Goal: Task Accomplishment & Management: Complete application form

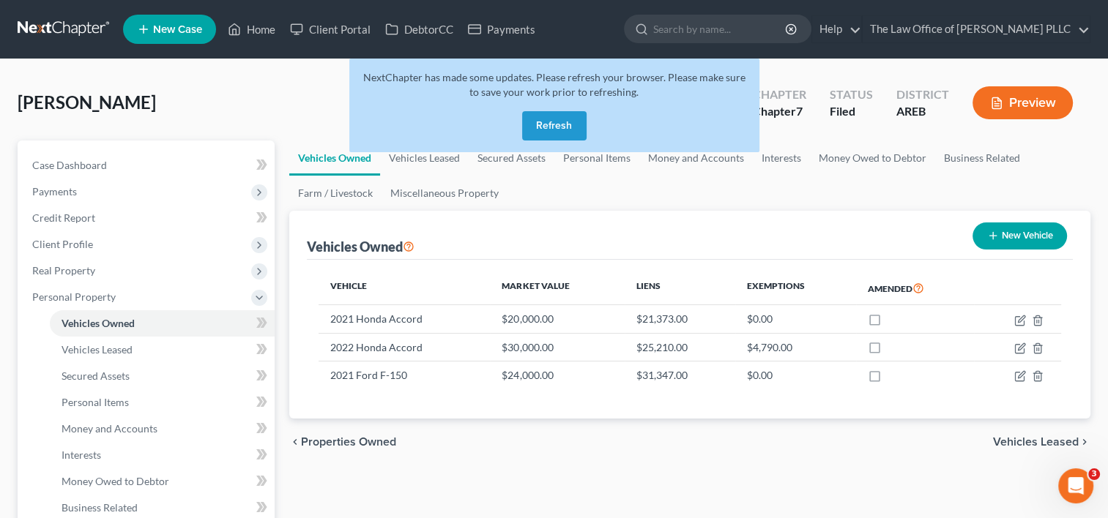
click at [555, 129] on button "Refresh" at bounding box center [554, 125] width 64 height 29
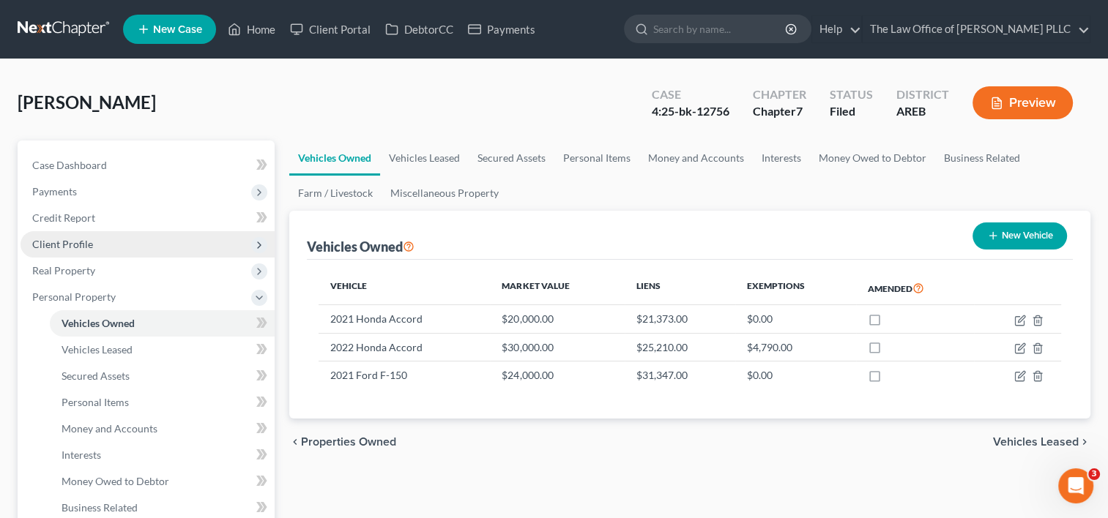
click at [80, 244] on span "Client Profile" at bounding box center [62, 244] width 61 height 12
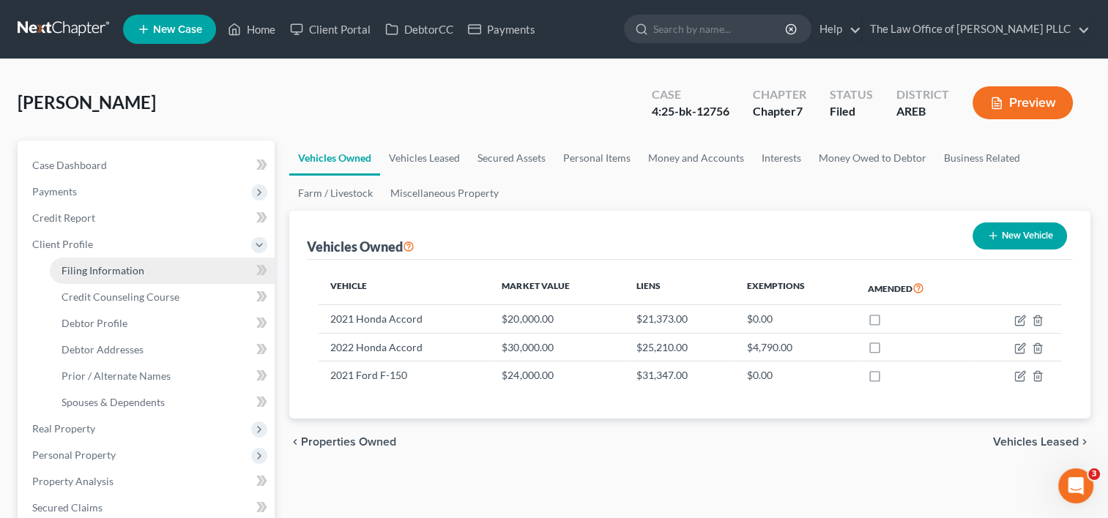
click at [117, 267] on span "Filing Information" at bounding box center [102, 270] width 83 height 12
select select "1"
select select "0"
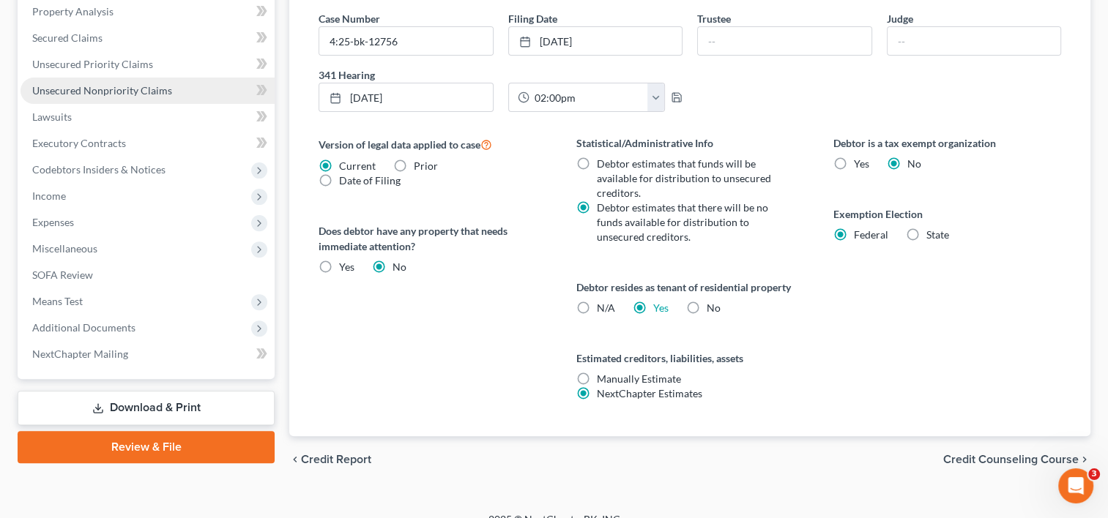
scroll to position [471, 0]
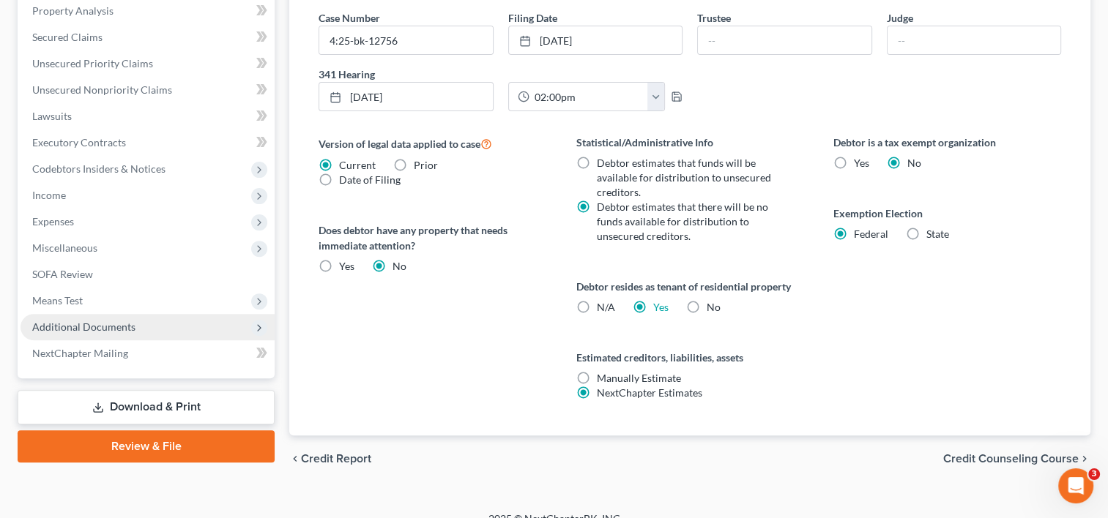
click at [107, 327] on span "Additional Documents" at bounding box center [83, 327] width 103 height 12
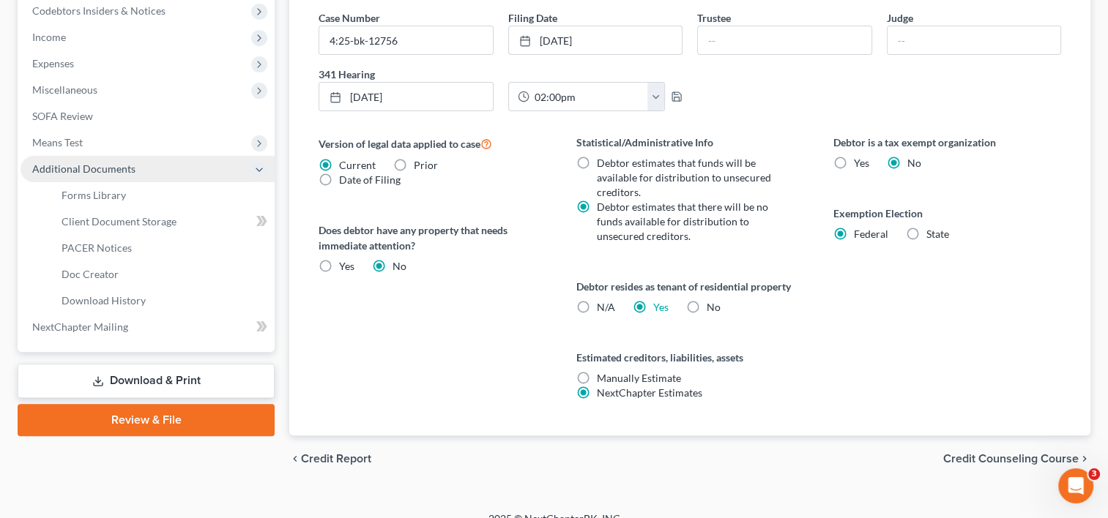
scroll to position [313, 0]
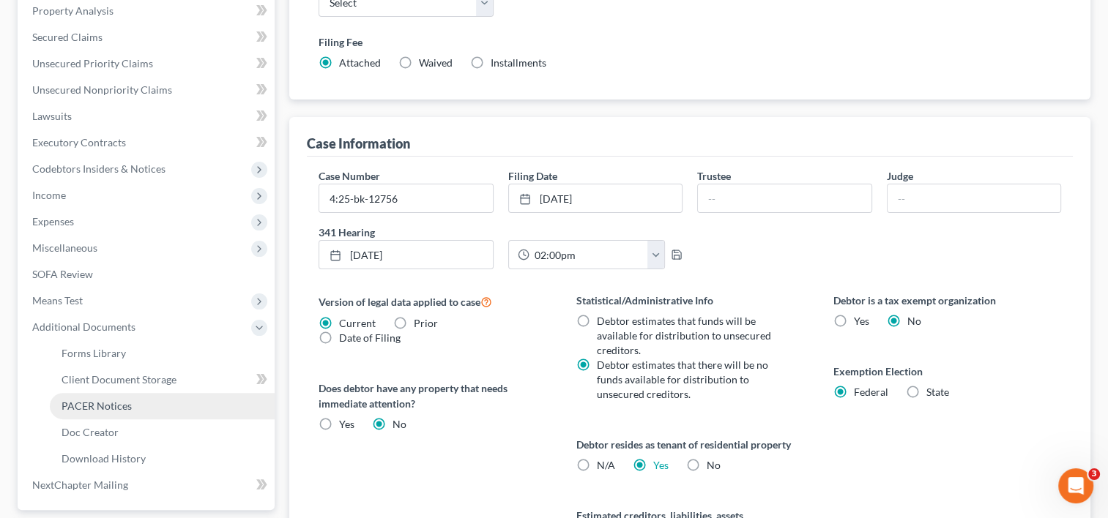
click at [107, 408] on span "PACER Notices" at bounding box center [96, 406] width 70 height 12
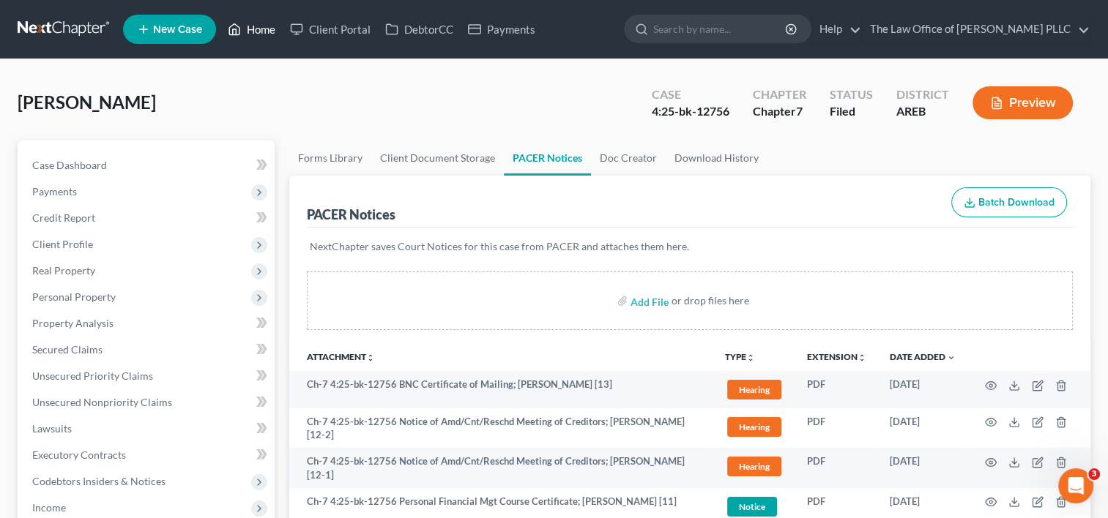
click at [265, 25] on link "Home" at bounding box center [251, 29] width 62 height 26
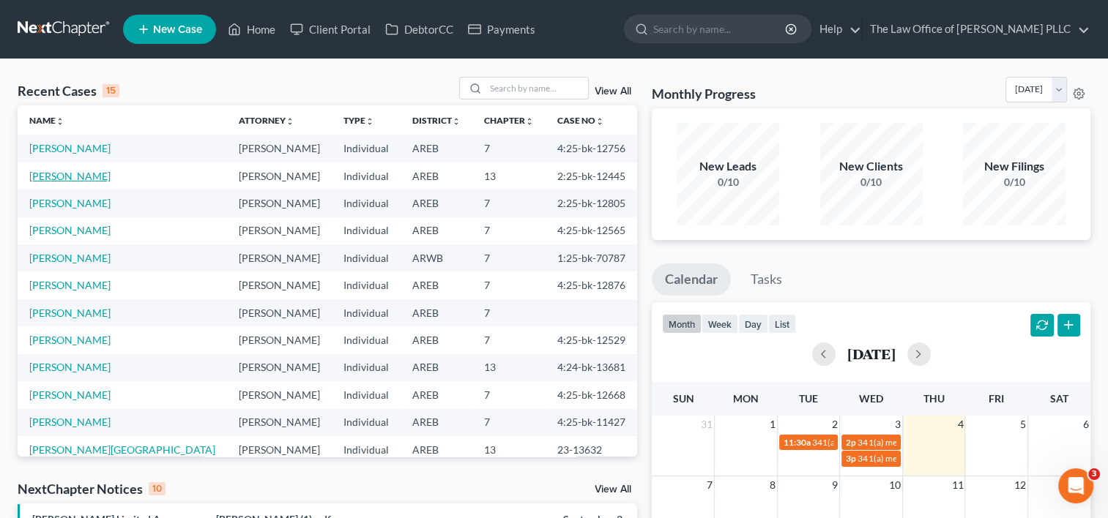
click at [65, 176] on link "[PERSON_NAME]" at bounding box center [69, 176] width 81 height 12
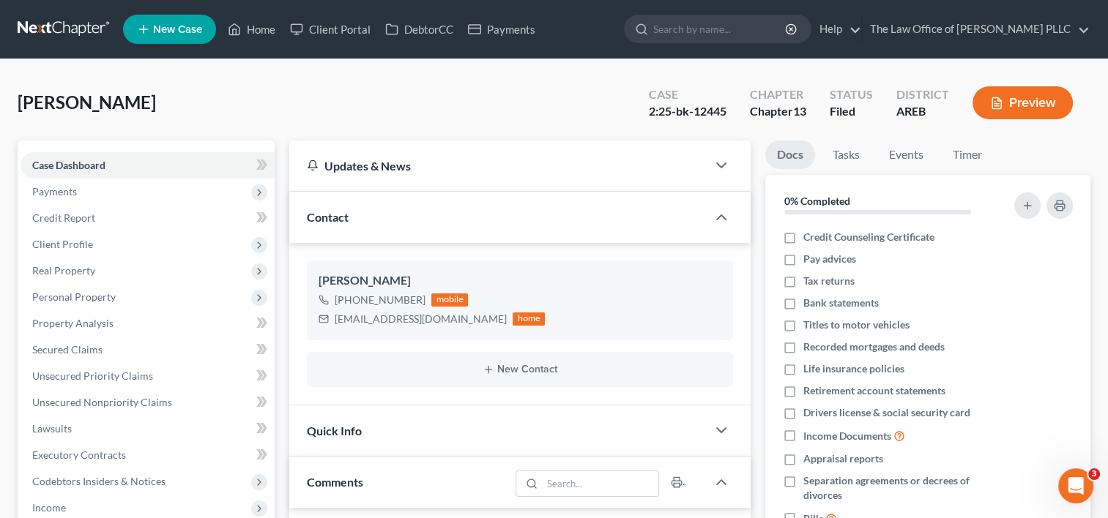
scroll to position [2895, 0]
click at [251, 34] on link "Home" at bounding box center [251, 29] width 62 height 26
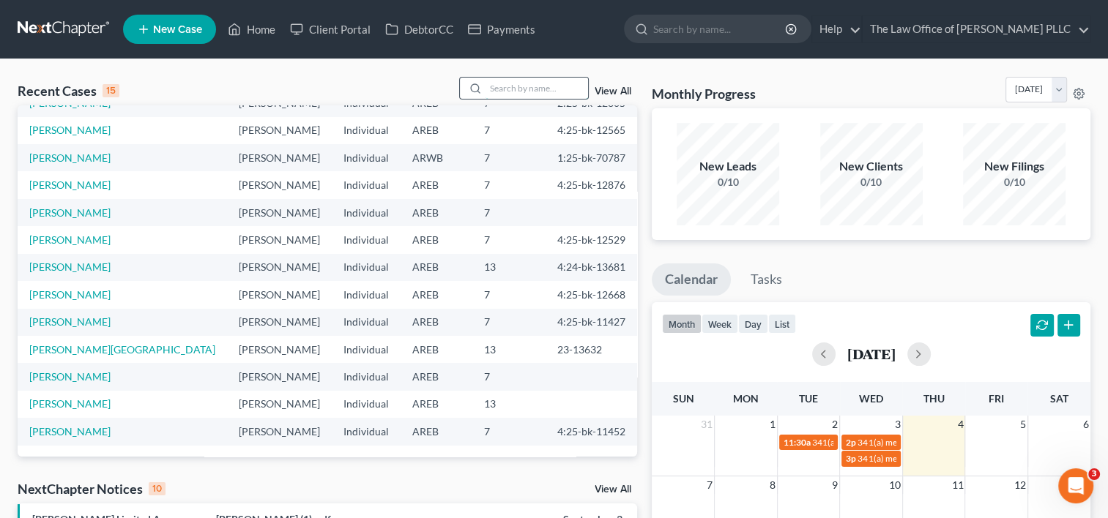
click at [542, 86] on input "search" at bounding box center [536, 88] width 102 height 21
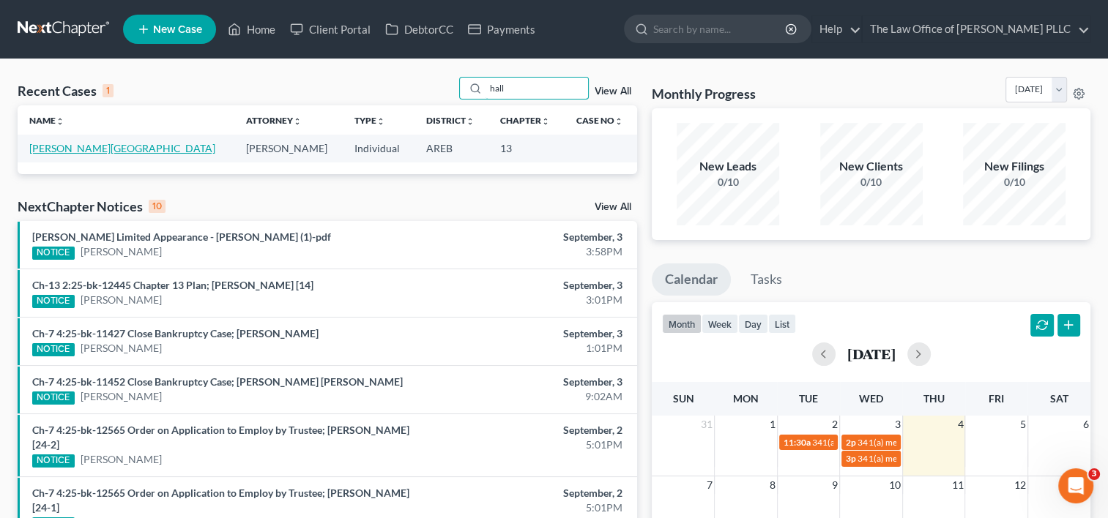
type input "hall"
click at [69, 148] on link "[PERSON_NAME][GEOGRAPHIC_DATA]" at bounding box center [122, 148] width 186 height 12
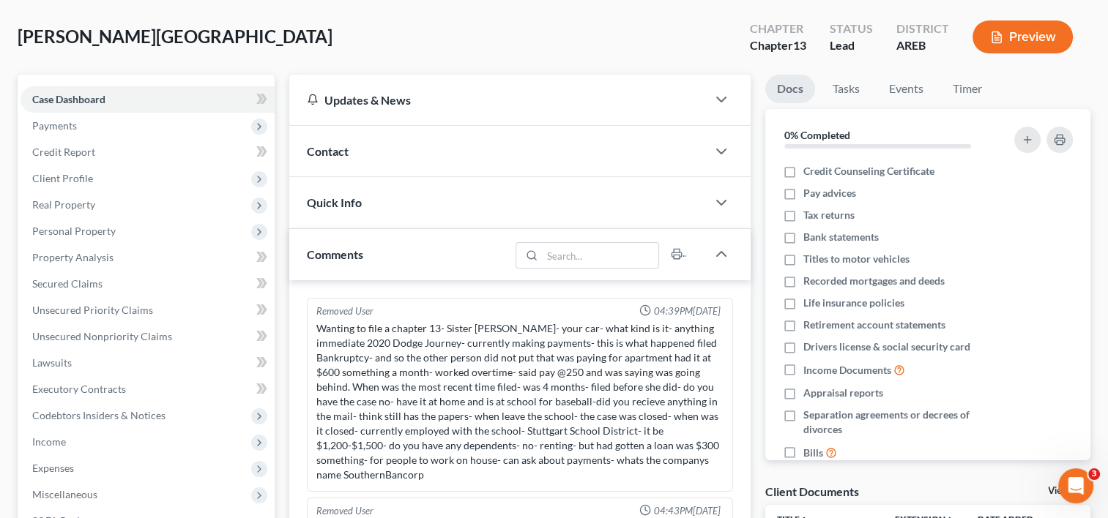
scroll to position [65, 0]
click at [80, 135] on span "Payments" at bounding box center [147, 126] width 254 height 26
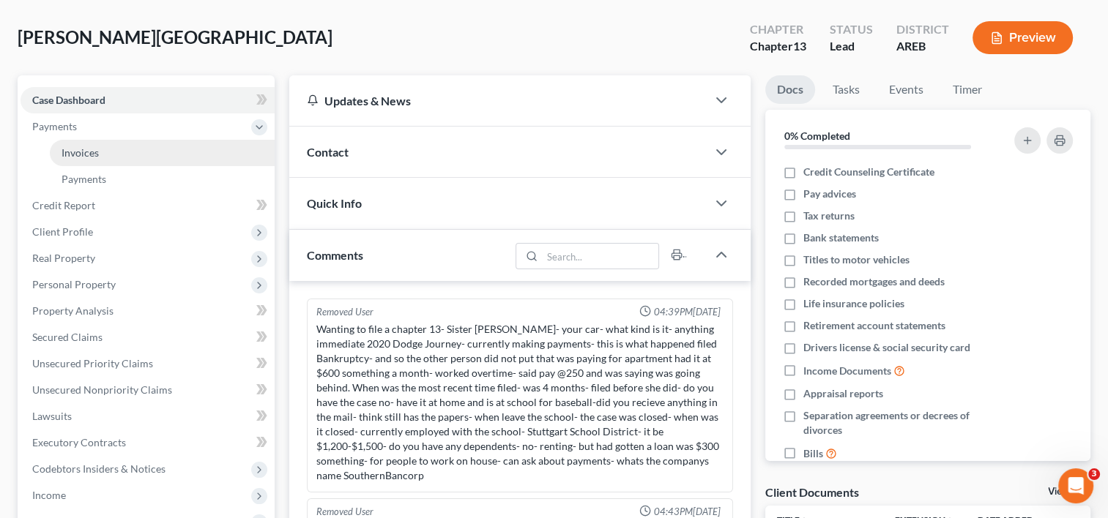
click at [93, 154] on span "Invoices" at bounding box center [79, 152] width 37 height 12
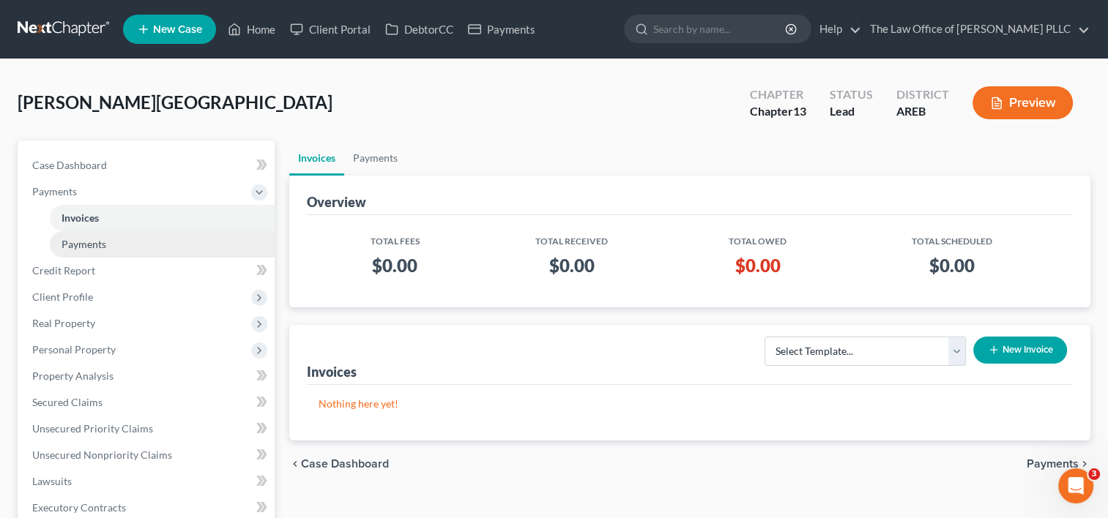
click at [118, 249] on link "Payments" at bounding box center [162, 244] width 225 height 26
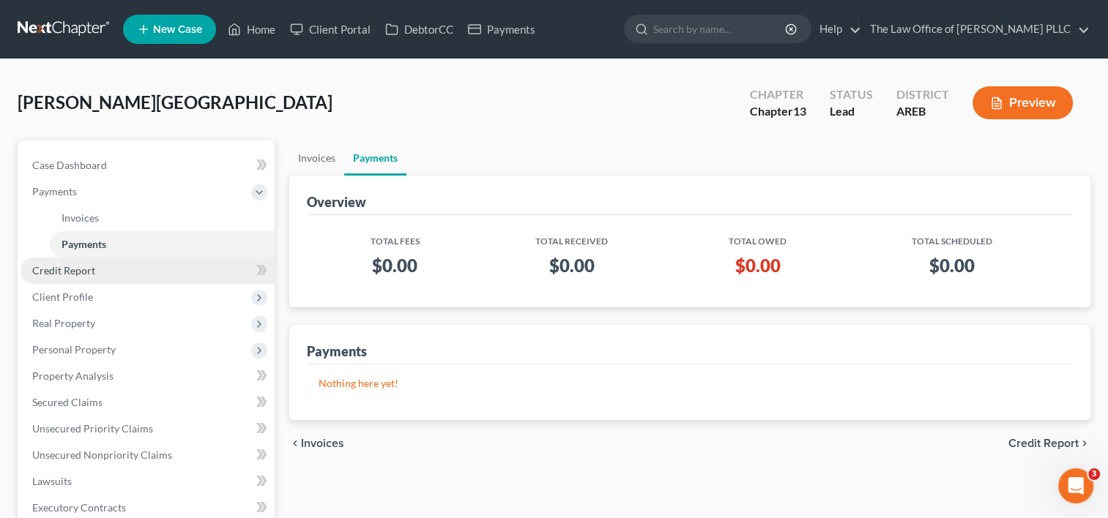
click at [81, 273] on span "Credit Report" at bounding box center [63, 270] width 63 height 12
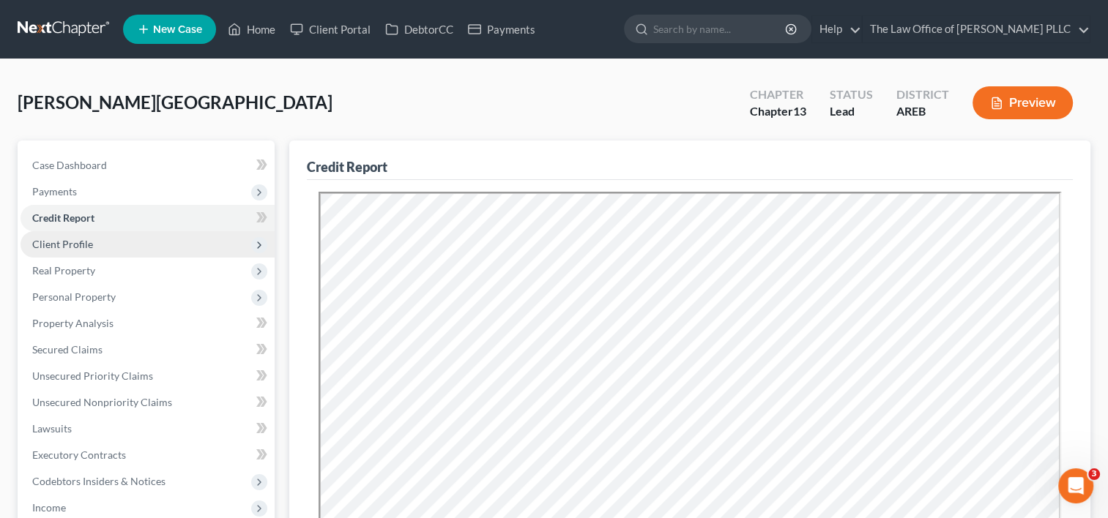
click at [81, 249] on span "Client Profile" at bounding box center [62, 244] width 61 height 12
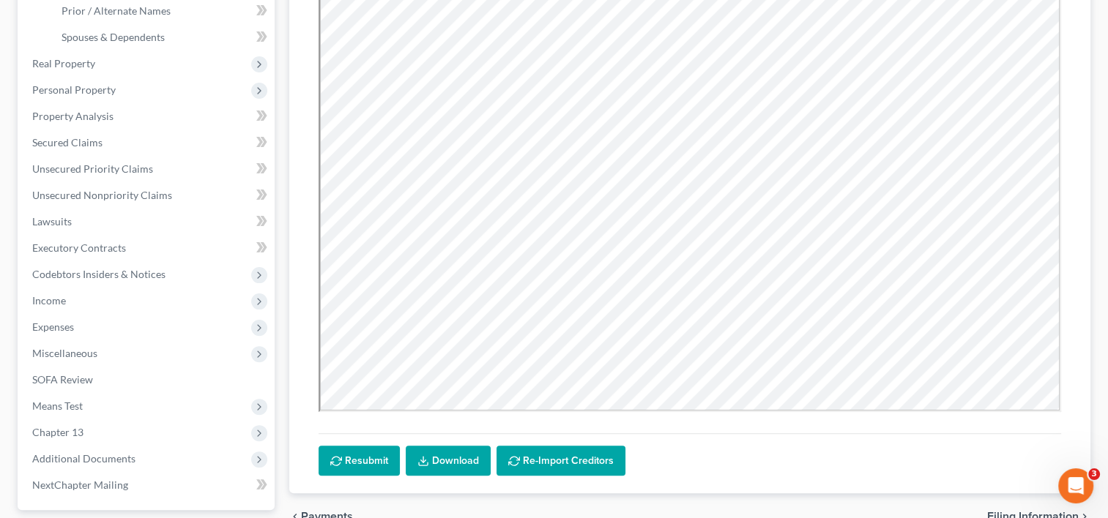
scroll to position [366, 0]
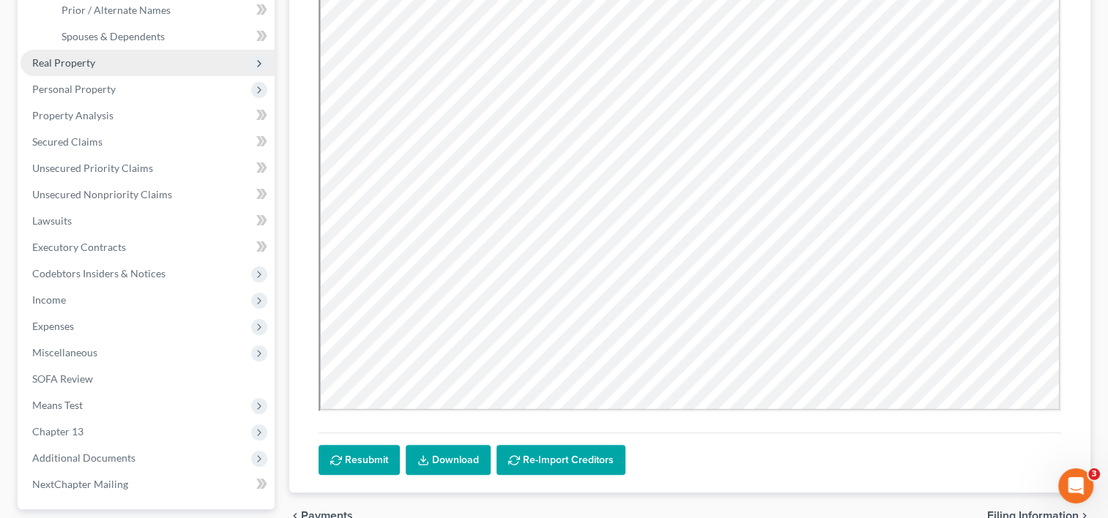
click at [127, 68] on span "Real Property" at bounding box center [147, 63] width 254 height 26
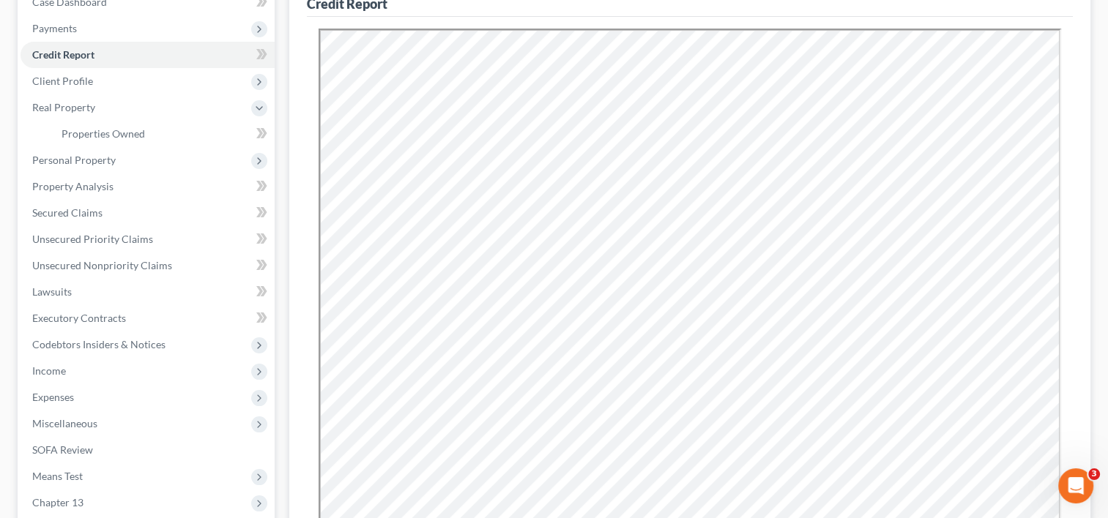
scroll to position [0, 0]
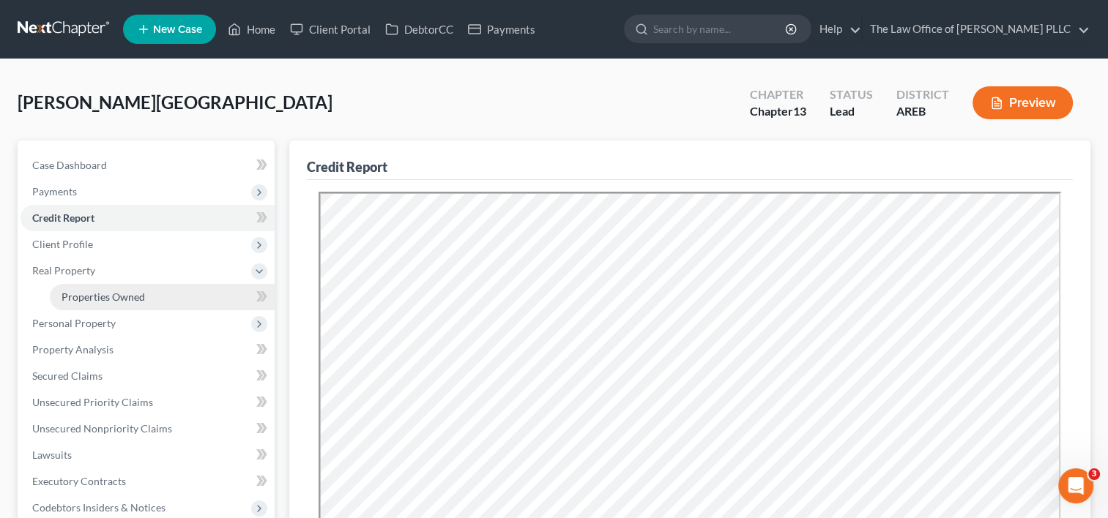
click at [126, 296] on span "Properties Owned" at bounding box center [102, 297] width 83 height 12
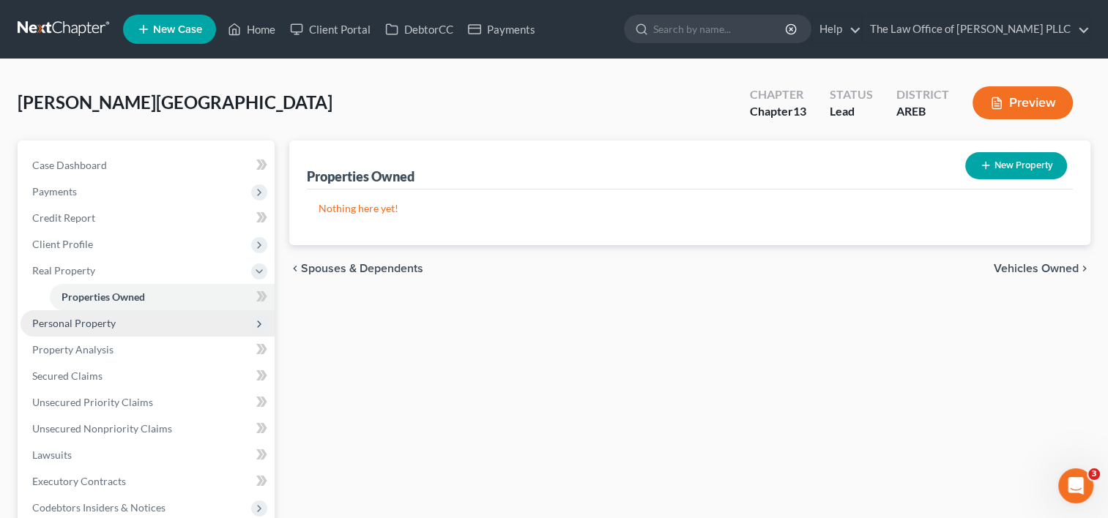
click at [104, 325] on span "Personal Property" at bounding box center [73, 323] width 83 height 12
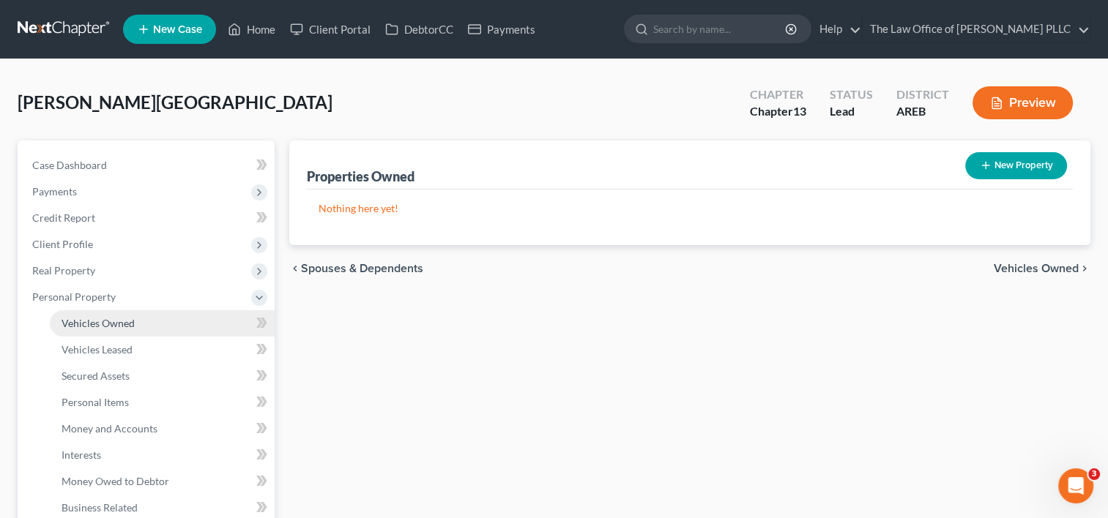
click at [111, 332] on link "Vehicles Owned" at bounding box center [162, 323] width 225 height 26
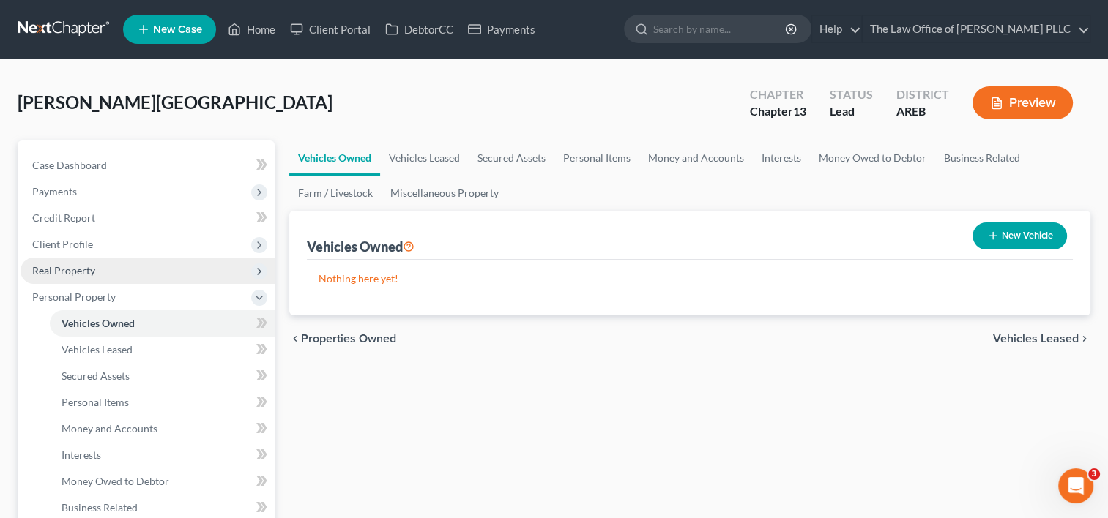
click at [113, 270] on span "Real Property" at bounding box center [147, 271] width 254 height 26
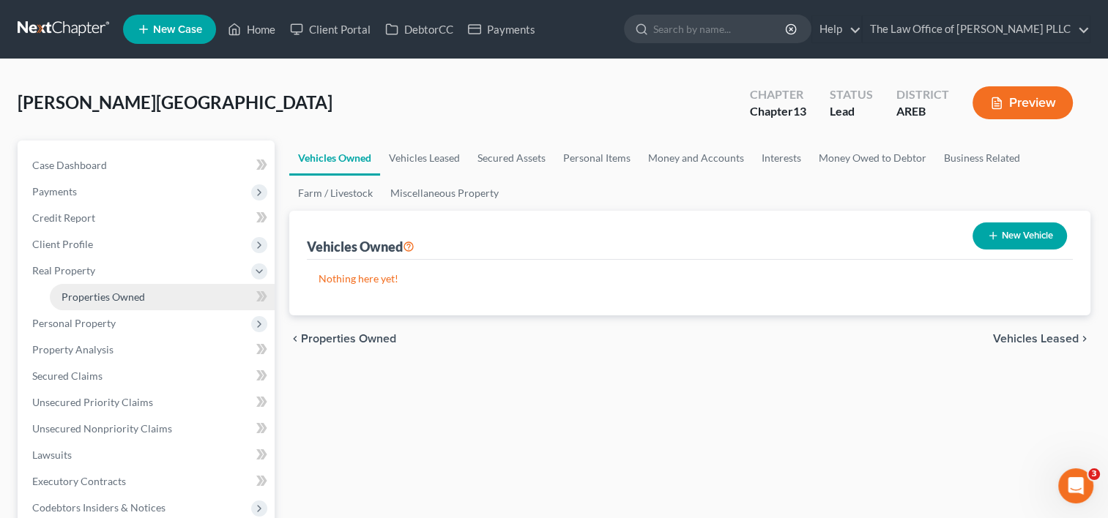
click at [125, 303] on link "Properties Owned" at bounding box center [162, 297] width 225 height 26
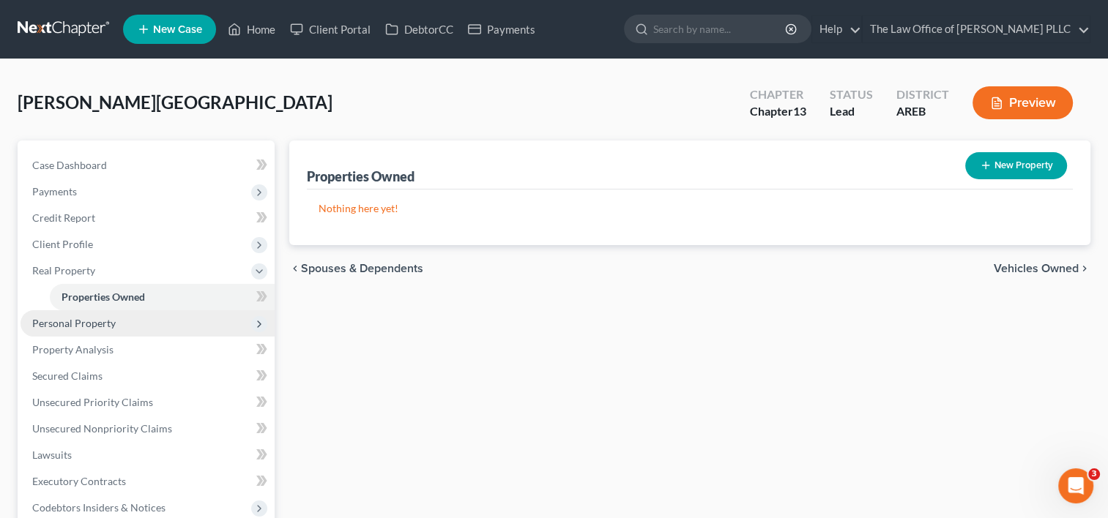
click at [122, 328] on span "Personal Property" at bounding box center [147, 323] width 254 height 26
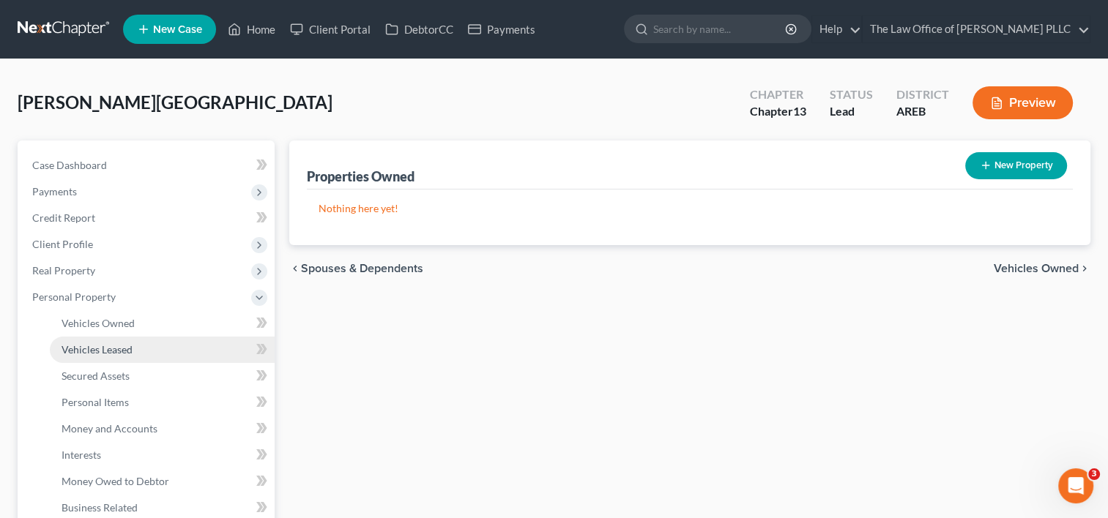
click at [129, 353] on span "Vehicles Leased" at bounding box center [96, 349] width 71 height 12
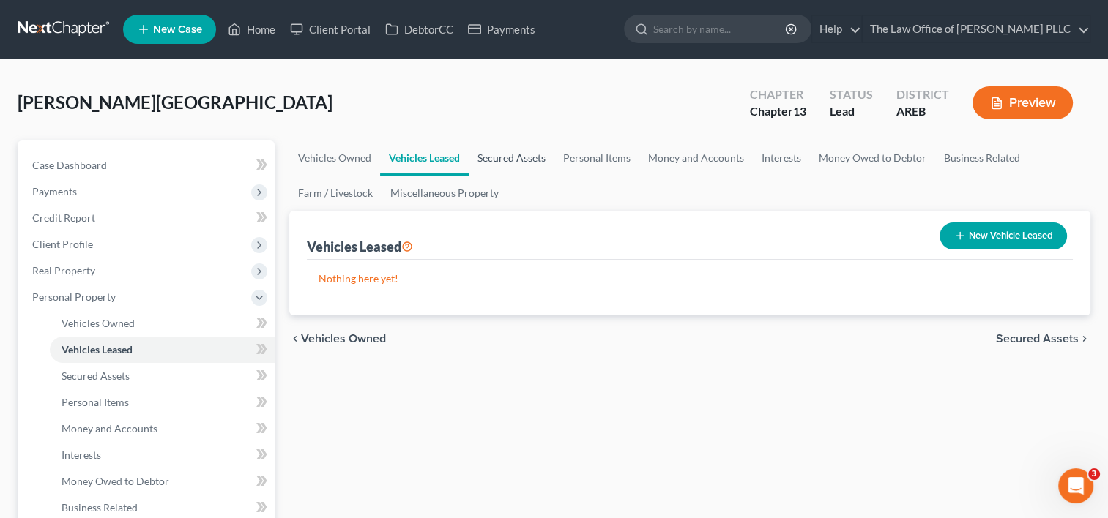
click at [518, 157] on link "Secured Assets" at bounding box center [512, 158] width 86 height 35
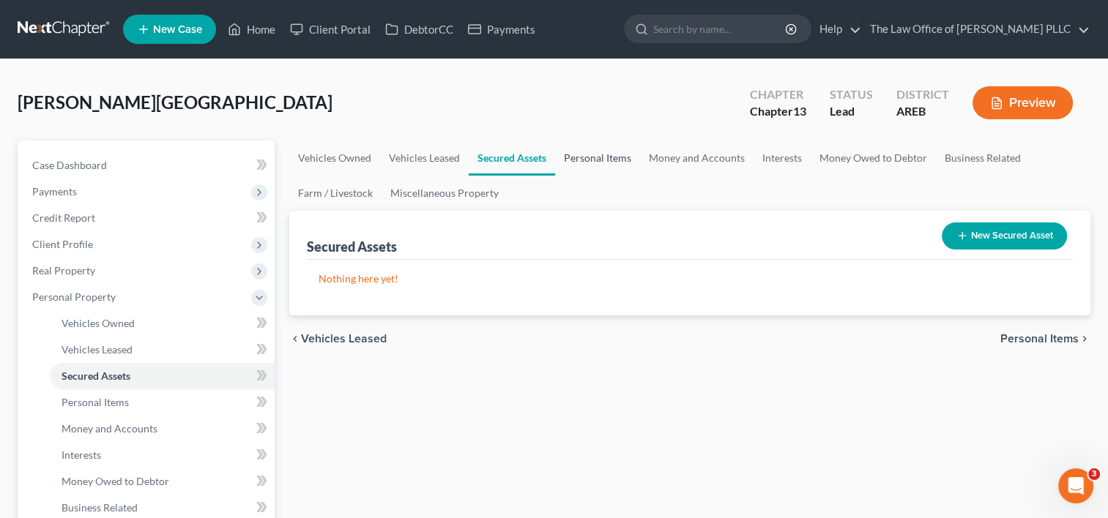
click at [610, 155] on link "Personal Items" at bounding box center [597, 158] width 85 height 35
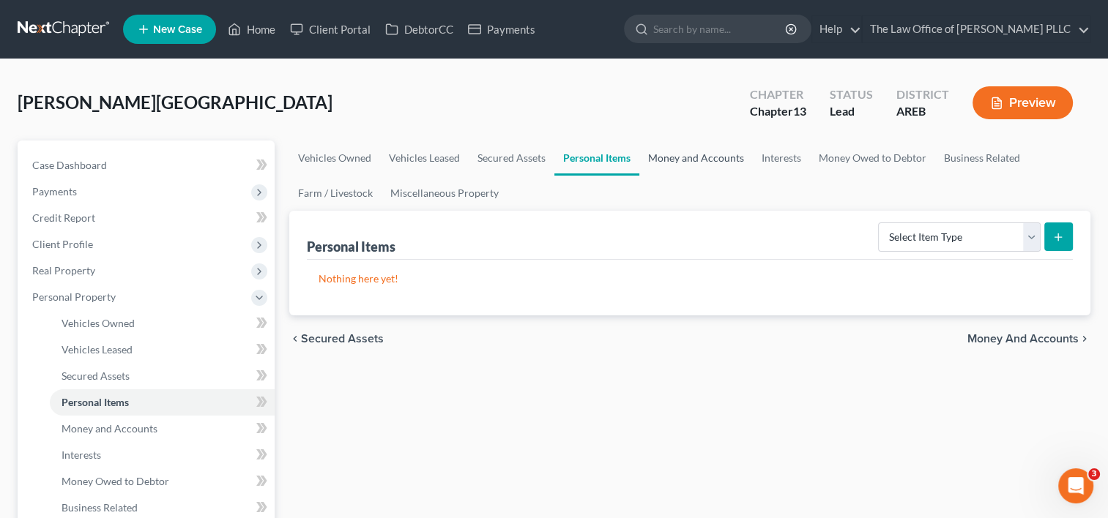
click at [676, 160] on link "Money and Accounts" at bounding box center [695, 158] width 113 height 35
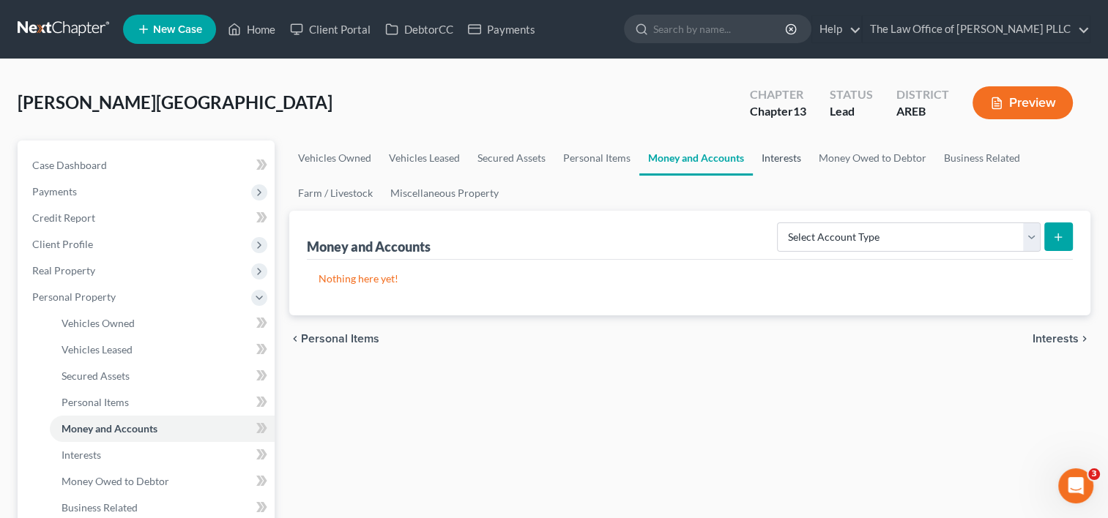
click at [793, 156] on link "Interests" at bounding box center [781, 158] width 57 height 35
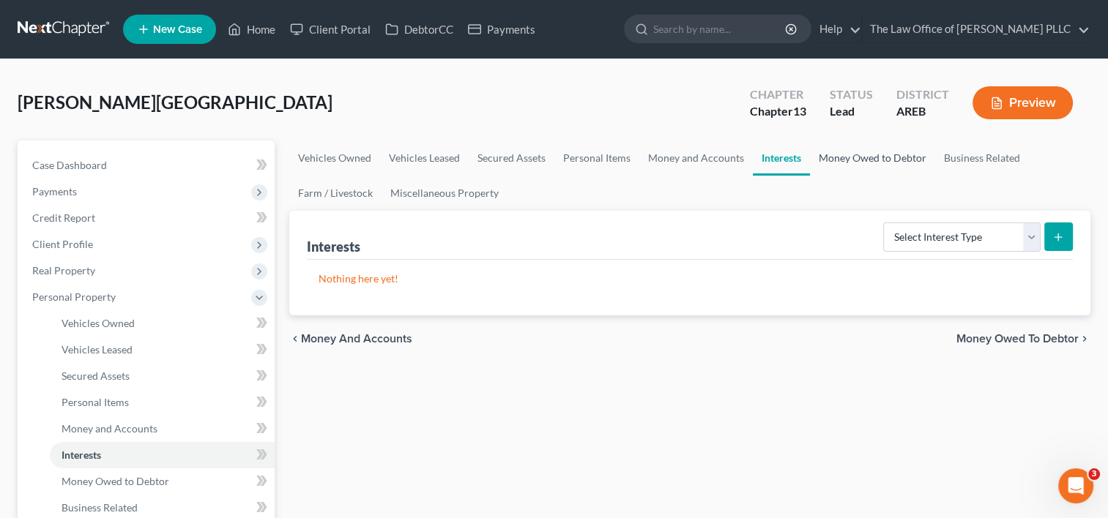
click at [854, 157] on link "Money Owed to Debtor" at bounding box center [872, 158] width 125 height 35
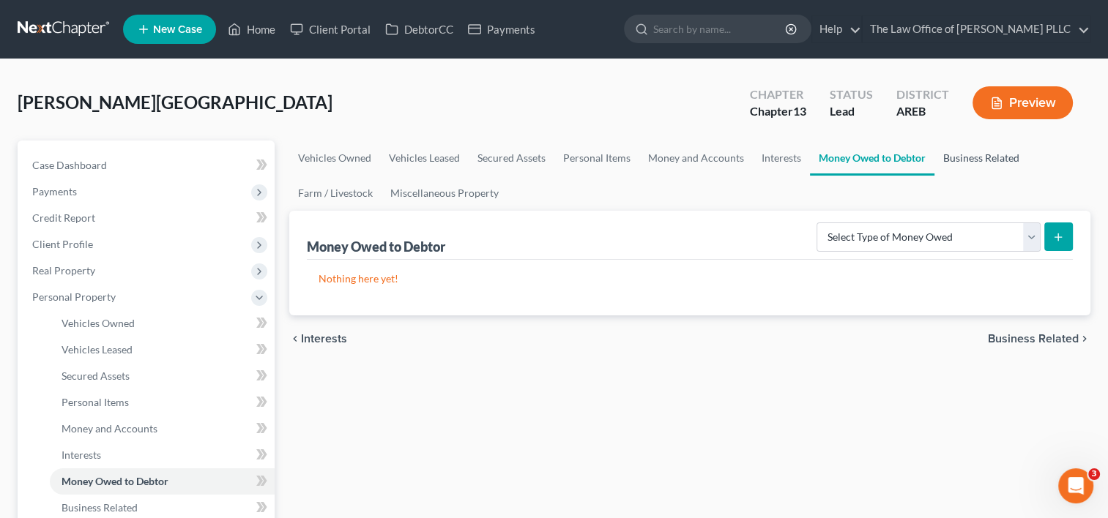
click at [956, 153] on link "Business Related" at bounding box center [981, 158] width 94 height 35
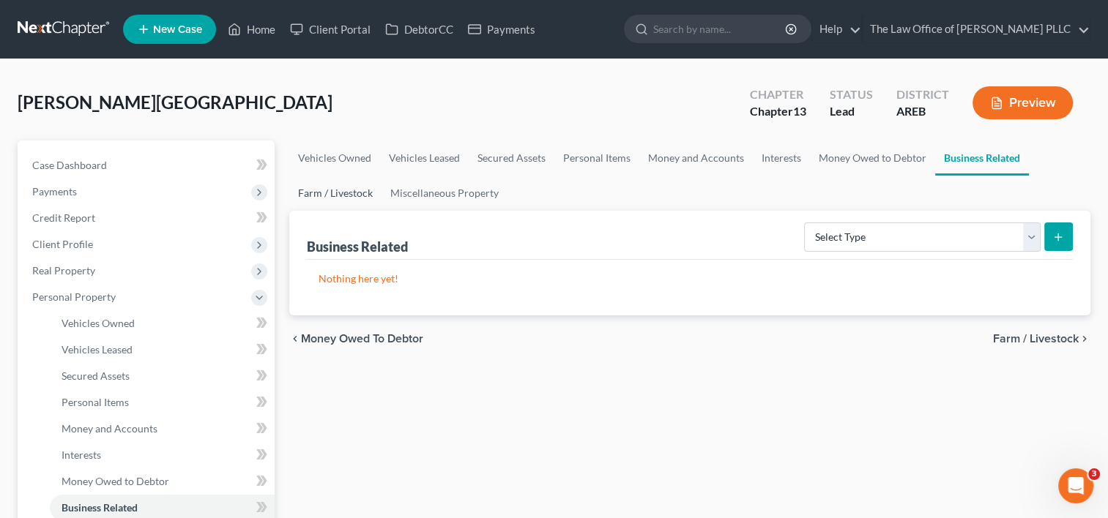
click at [357, 184] on link "Farm / Livestock" at bounding box center [335, 193] width 92 height 35
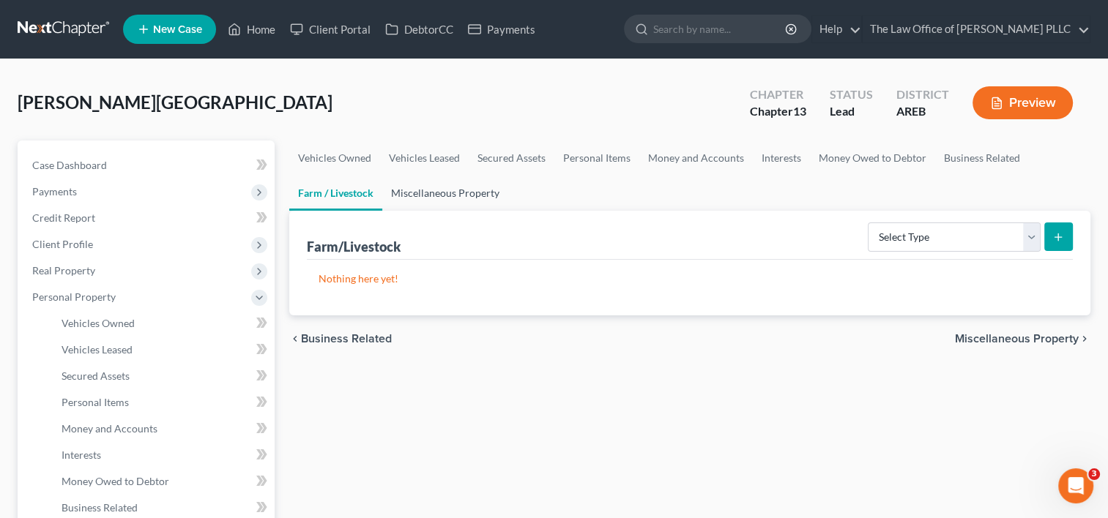
click at [430, 188] on link "Miscellaneous Property" at bounding box center [445, 193] width 126 height 35
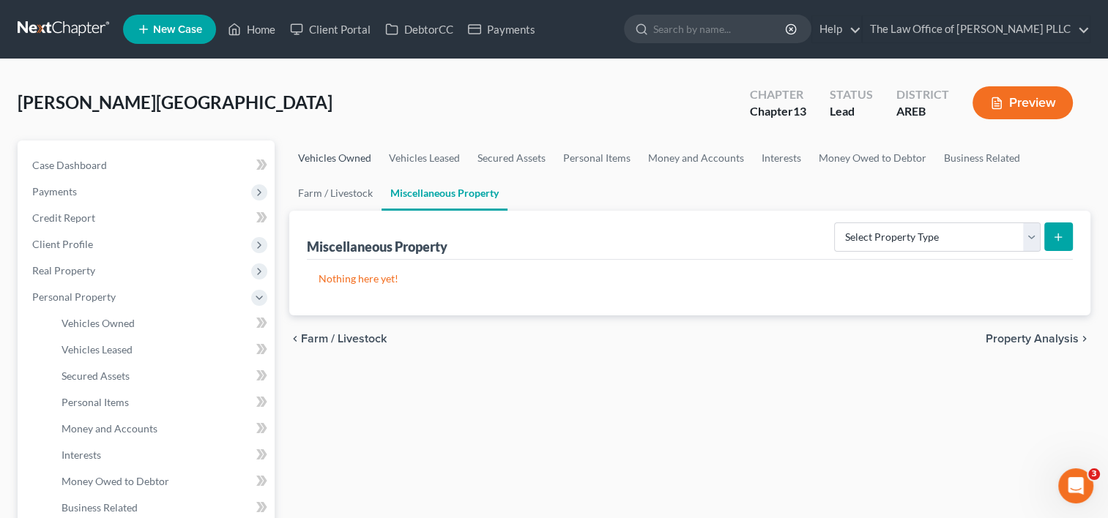
click at [354, 154] on link "Vehicles Owned" at bounding box center [334, 158] width 91 height 35
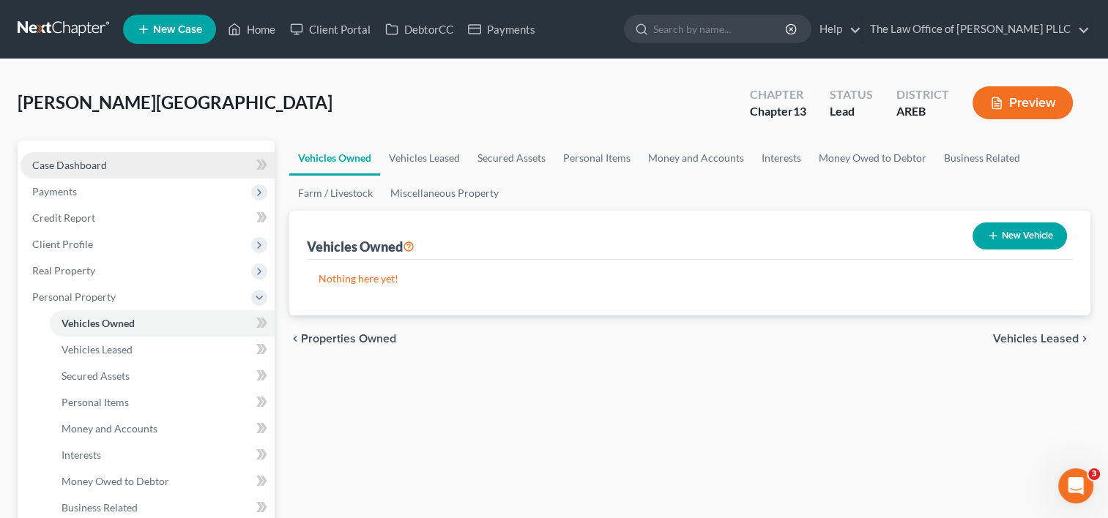
click at [107, 160] on link "Case Dashboard" at bounding box center [147, 165] width 254 height 26
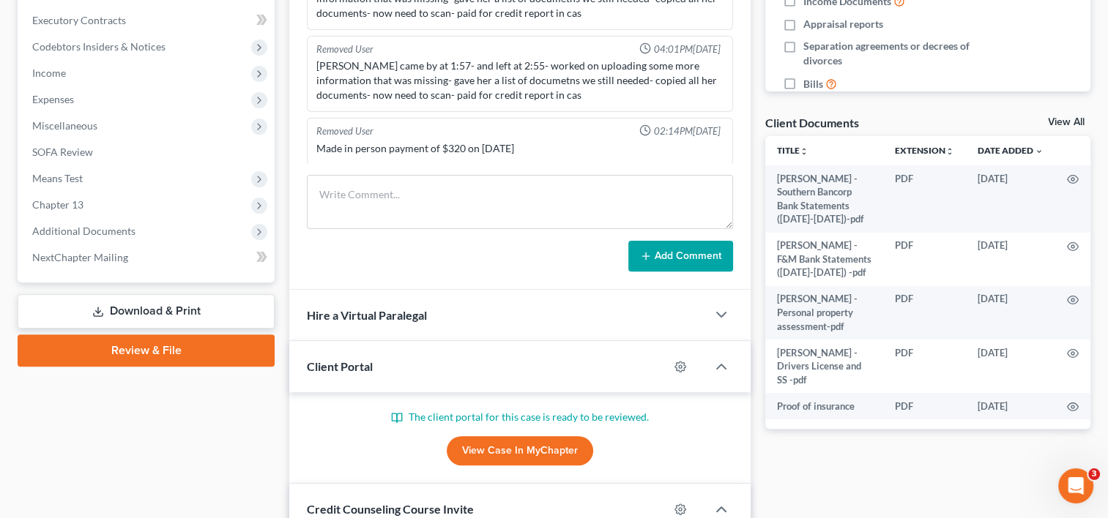
scroll to position [698, 0]
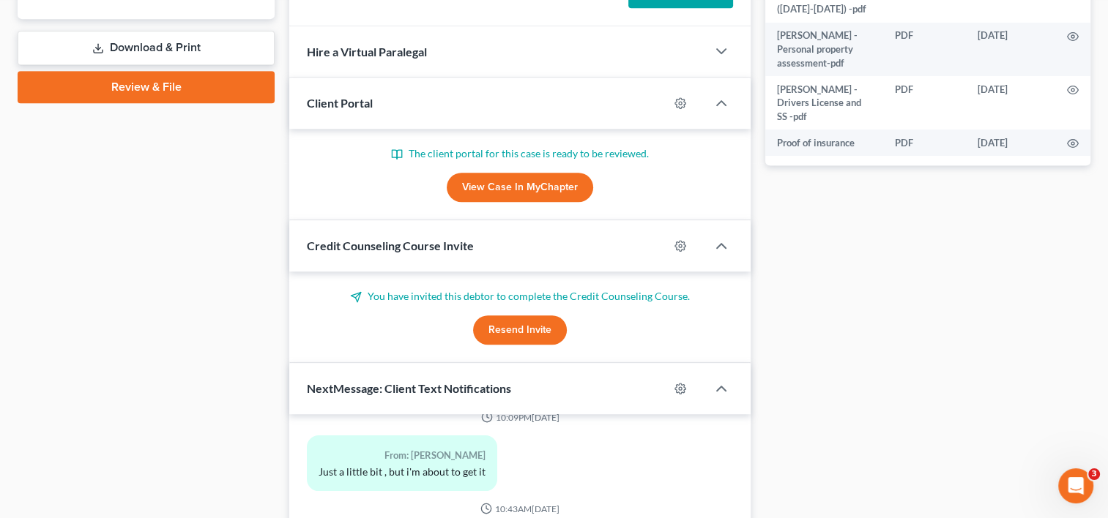
click at [520, 191] on link "View Case in MyChapter" at bounding box center [520, 187] width 146 height 29
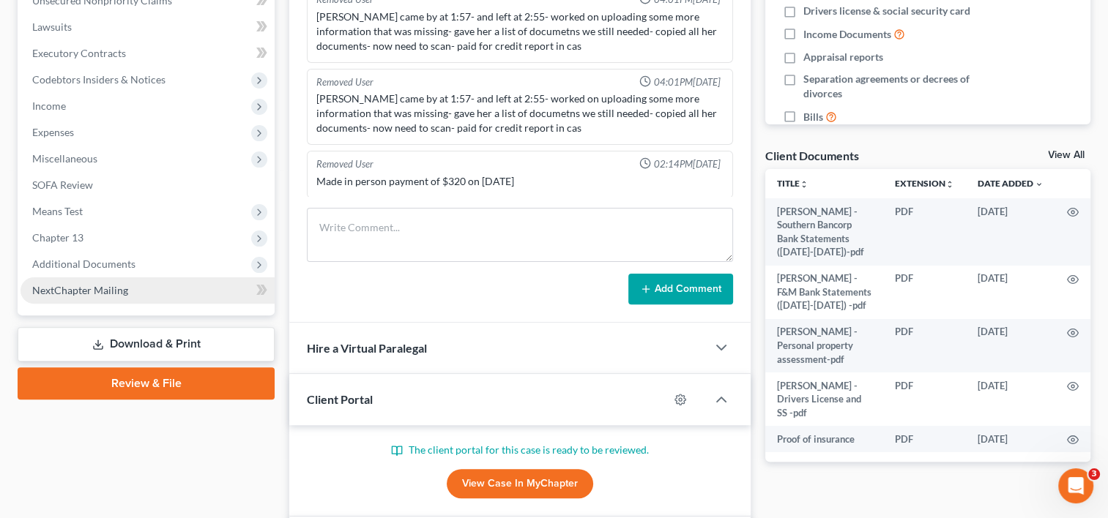
scroll to position [355, 0]
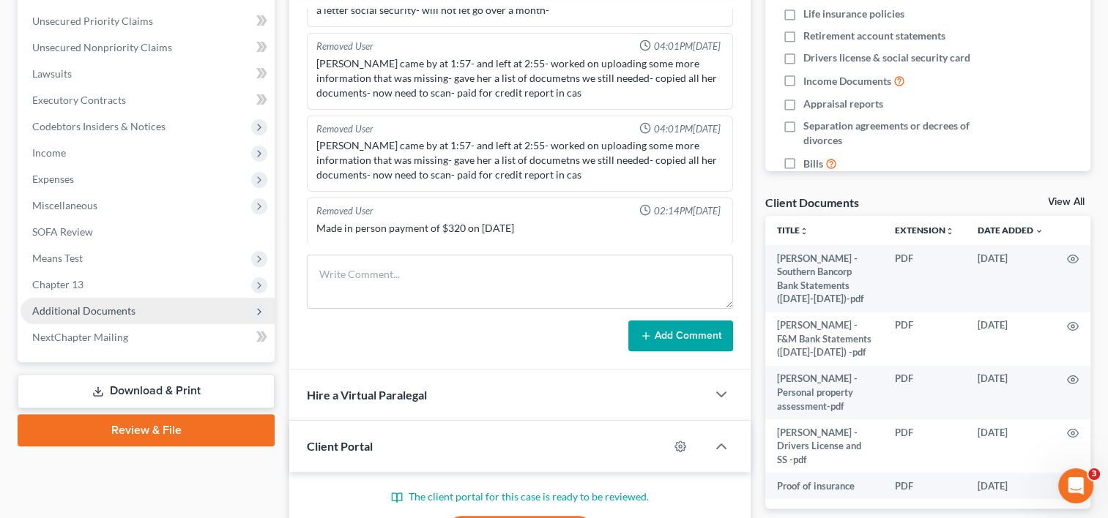
click at [93, 310] on span "Additional Documents" at bounding box center [83, 311] width 103 height 12
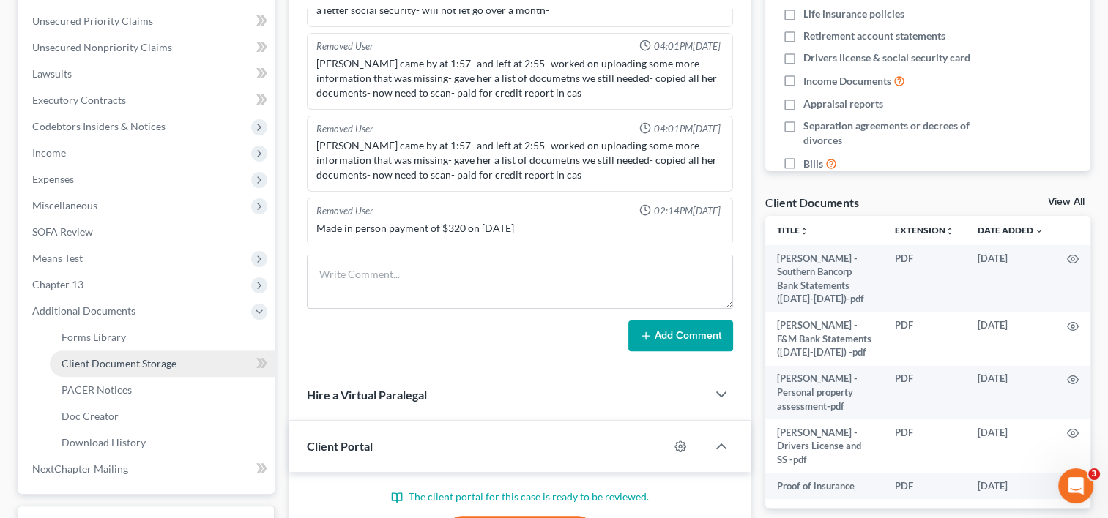
click at [130, 362] on span "Client Document Storage" at bounding box center [118, 363] width 115 height 12
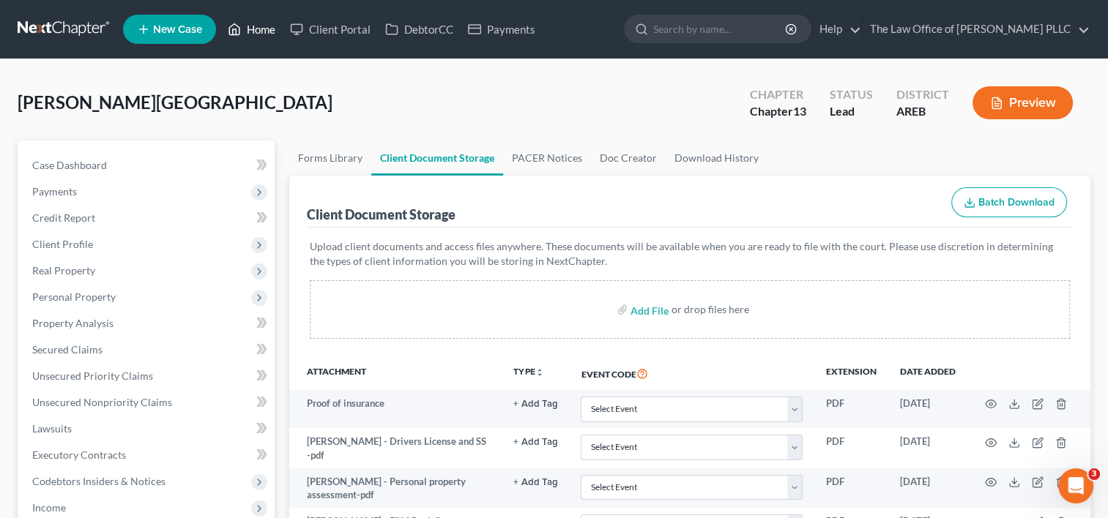
click at [272, 26] on link "Home" at bounding box center [251, 29] width 62 height 26
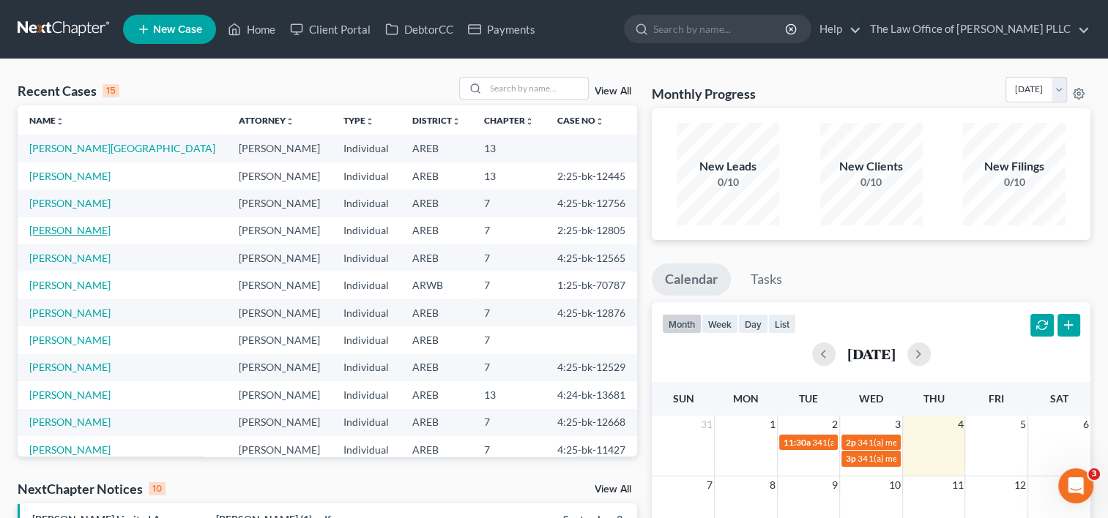
click at [111, 233] on link "[PERSON_NAME]" at bounding box center [69, 230] width 81 height 12
